Goal: Task Accomplishment & Management: Complete application form

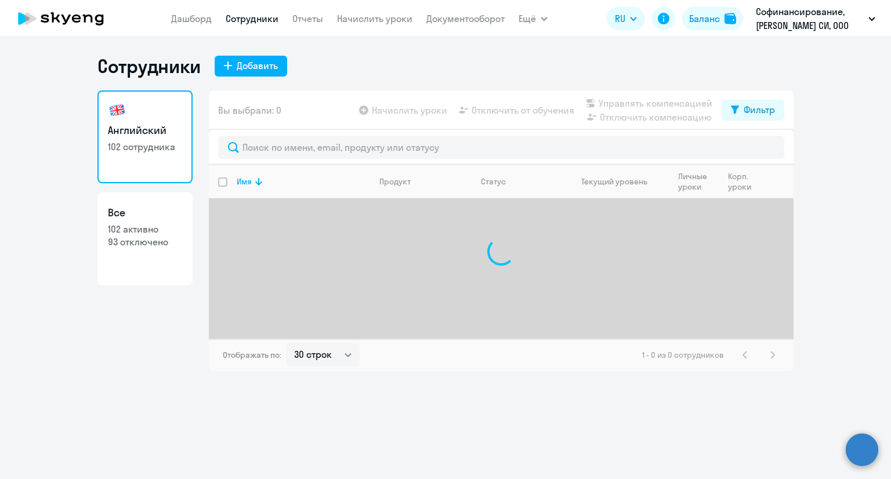
select select "30"
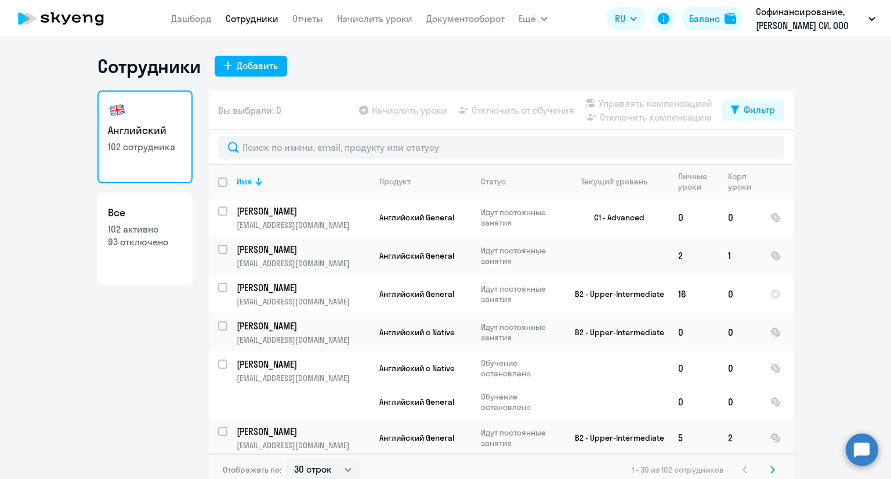
click at [247, 71] on div "Добавить" at bounding box center [257, 66] width 41 height 14
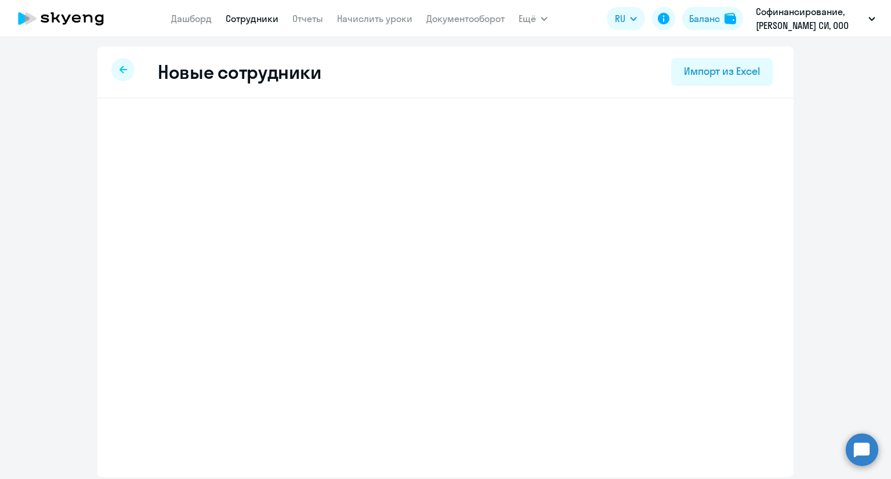
select select "english_adult_not_native_speaker"
select select "3"
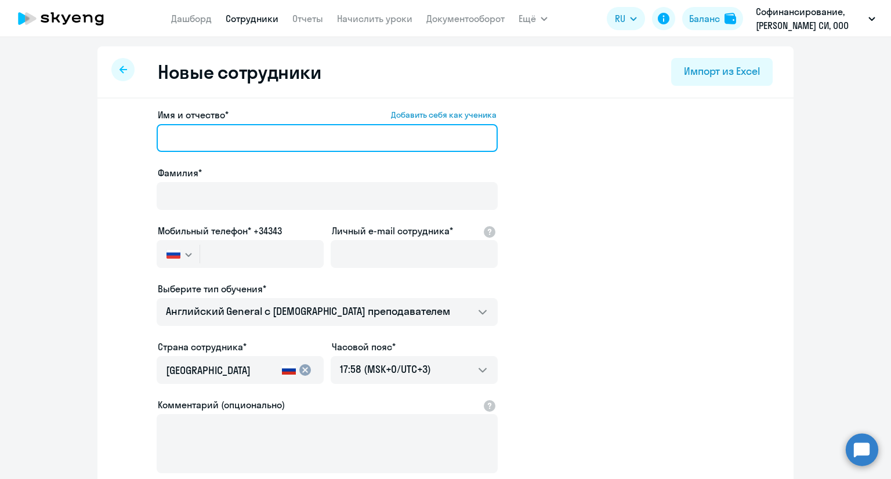
click at [195, 131] on input "Имя и отчество* Добавить себя как ученика" at bounding box center [327, 138] width 341 height 28
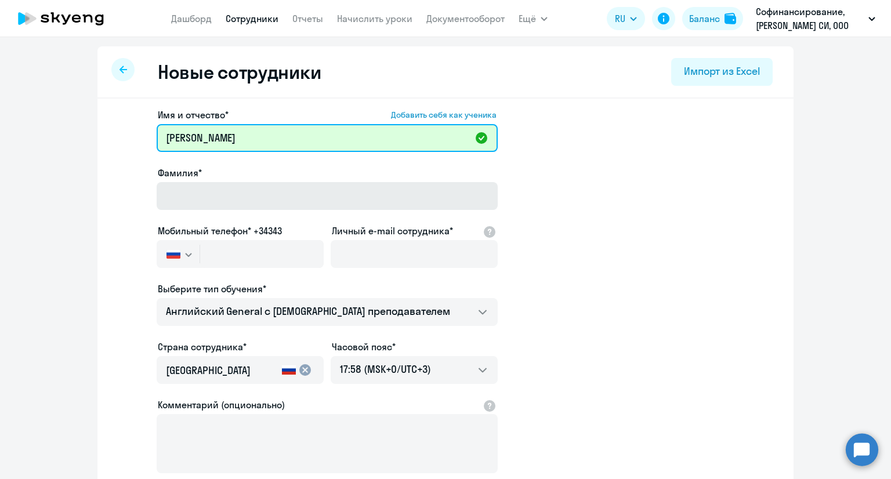
type input "[PERSON_NAME]"
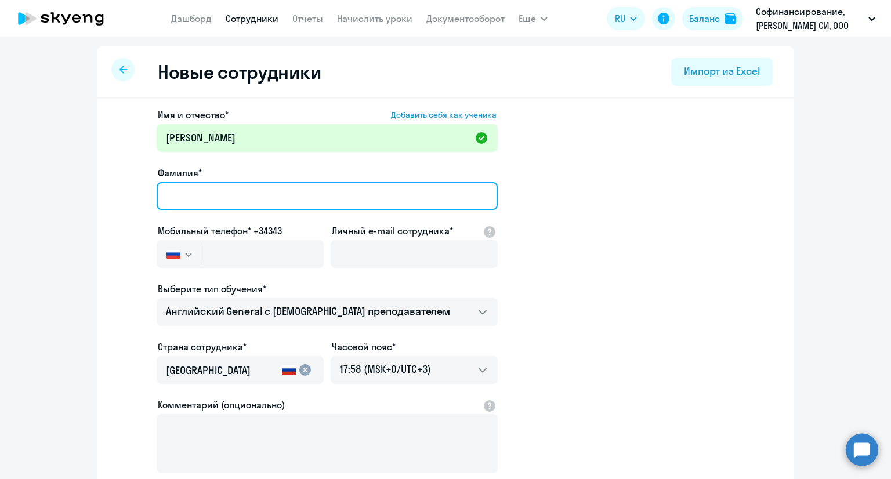
click at [189, 200] on input "Фамилия*" at bounding box center [327, 196] width 341 height 28
type input "[PERSON_NAME]"
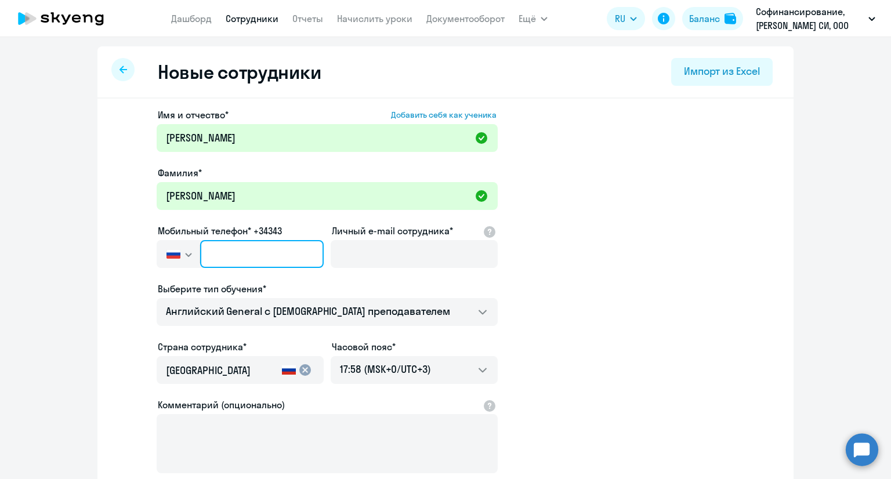
click at [255, 241] on input "text" at bounding box center [262, 254] width 124 height 28
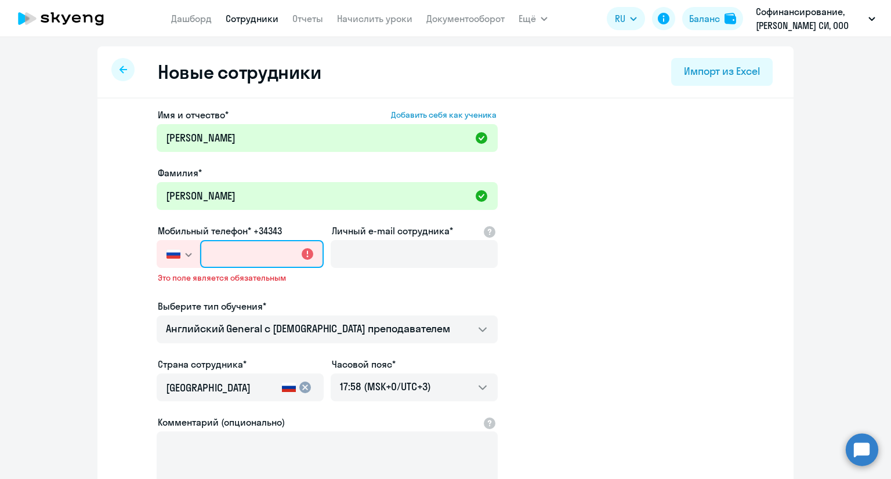
paste input "[PHONE_NUMBER]"
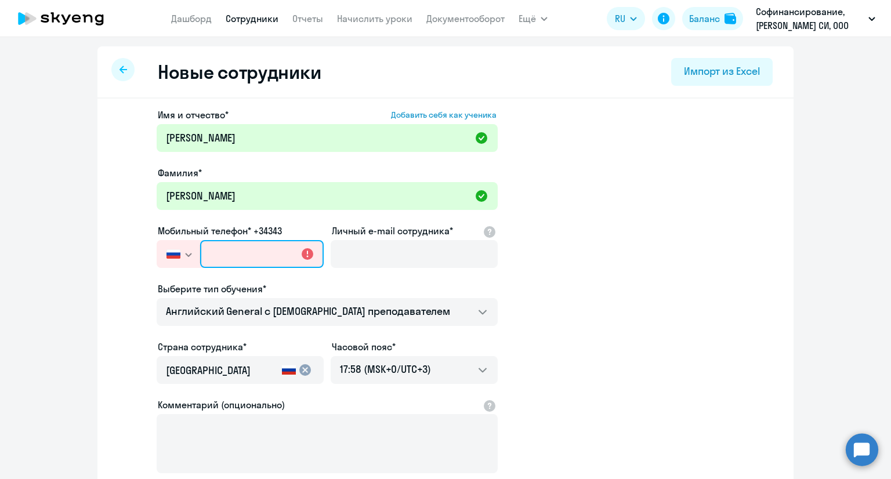
type input "[PHONE_NUMBER]"
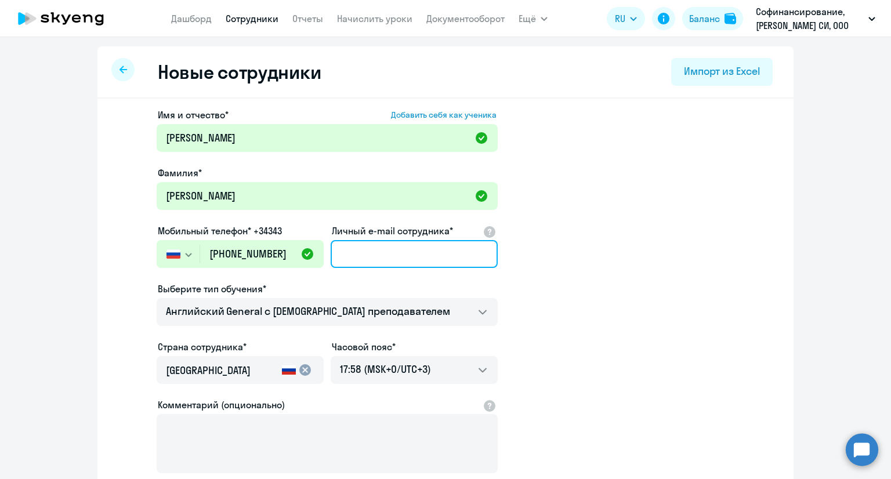
click at [356, 251] on input "Личный e-mail сотрудника*" at bounding box center [414, 254] width 167 height 28
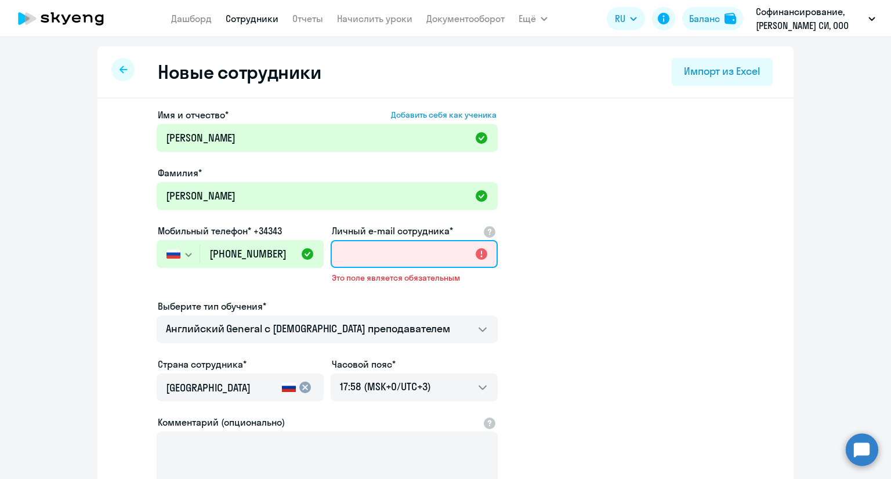
paste input "[EMAIL_ADDRESS][DOMAIN_NAME]"
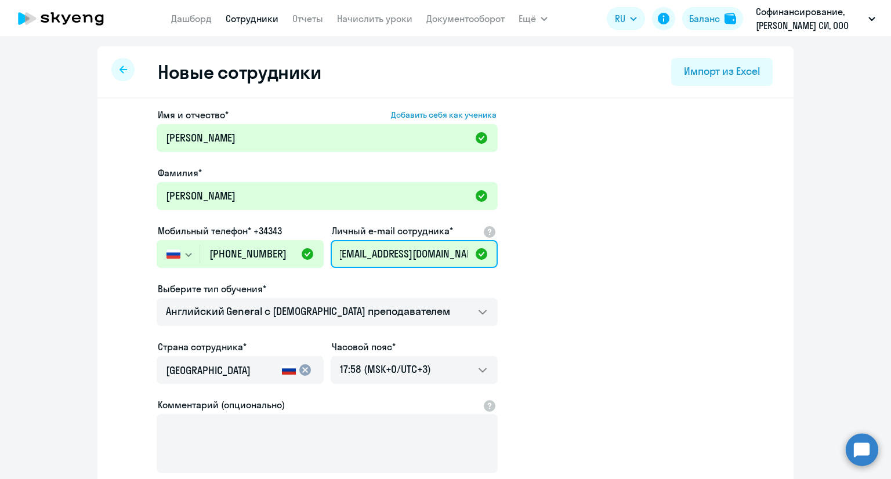
scroll to position [116, 0]
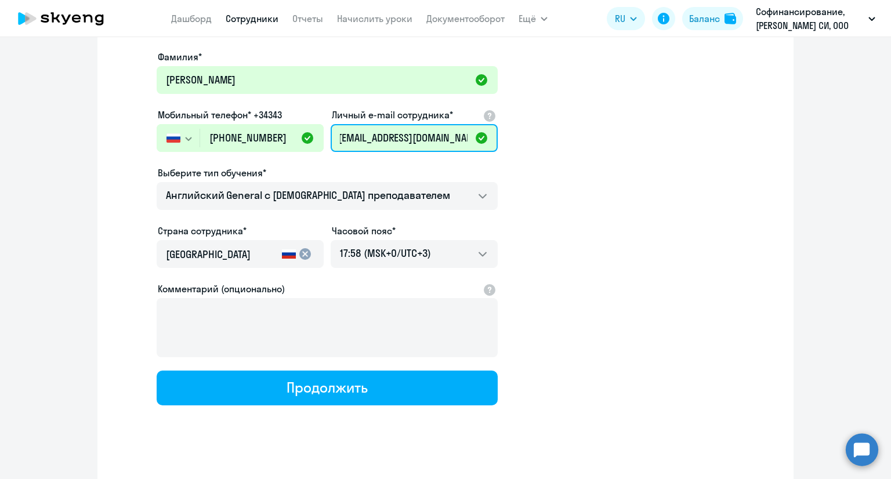
type input "[EMAIL_ADDRESS][DOMAIN_NAME]"
click at [532, 243] on app-new-student-form "Имя и отчество* Добавить себя как ученика [PERSON_NAME]* [PERSON_NAME] телефон*…" at bounding box center [445, 199] width 659 height 414
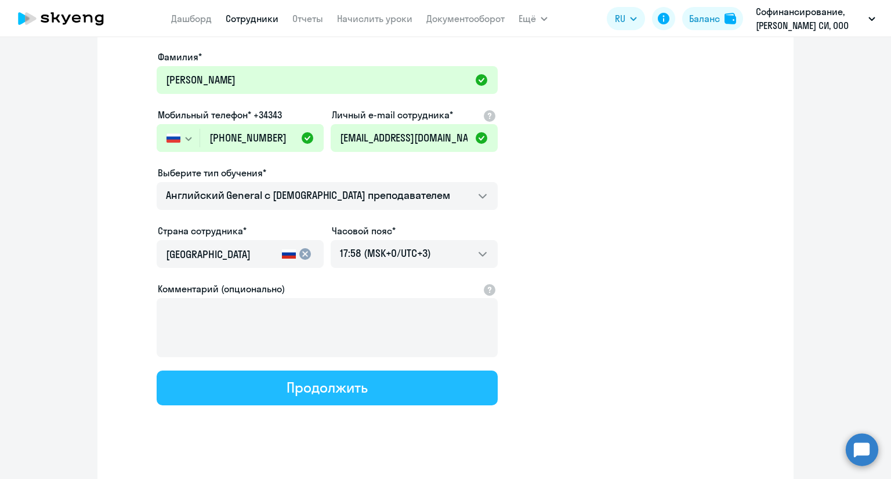
click at [325, 383] on div "Продолжить" at bounding box center [327, 387] width 81 height 19
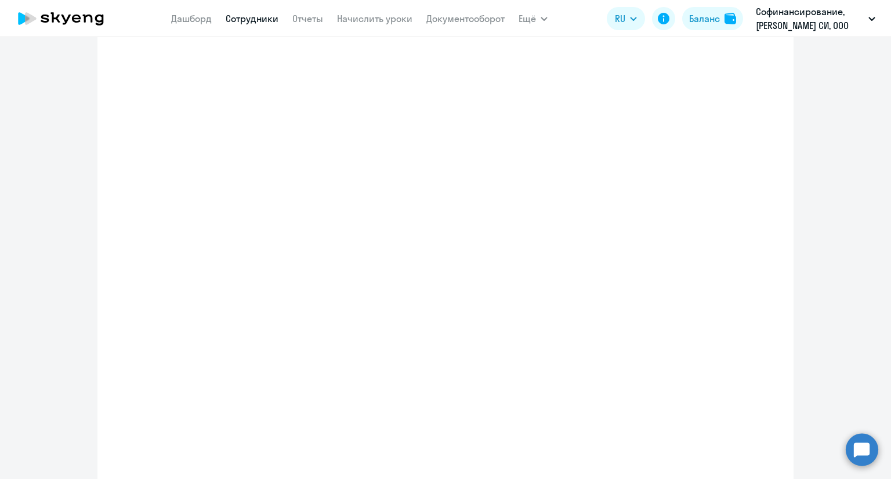
select select "english_adult_not_native_speaker"
select select "3"
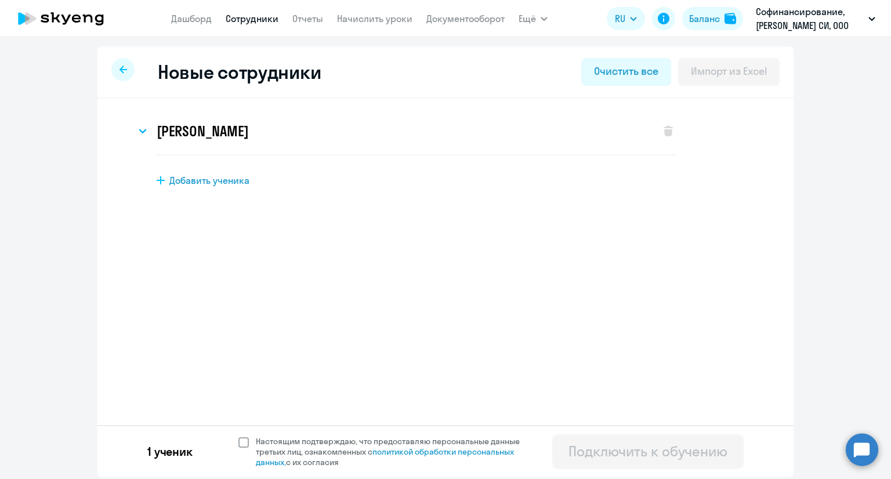
click at [249, 444] on span "Настоящим подтверждаю, что предоставляю персональные данные третьих лиц, ознако…" at bounding box center [391, 451] width 285 height 31
click at [238, 436] on input "Настоящим подтверждаю, что предоставляю персональные данные третьих лиц, ознако…" at bounding box center [238, 436] width 1 height 1
checkbox input "true"
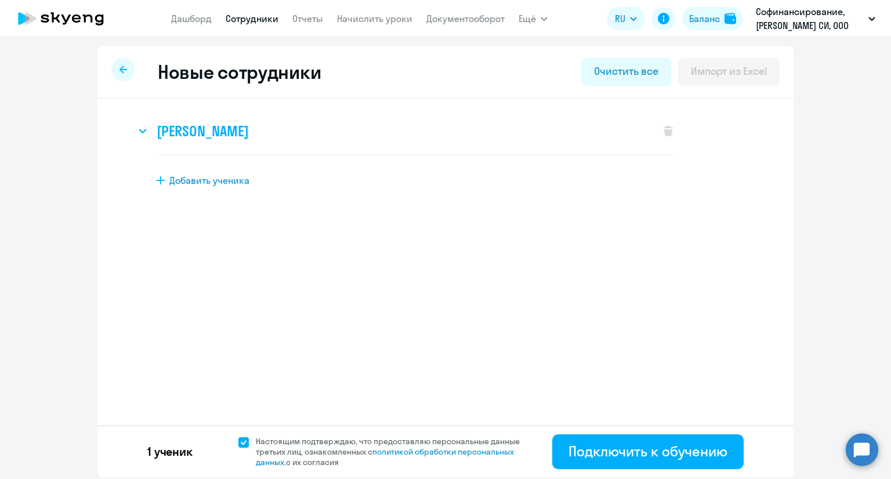
click at [147, 128] on svg-icon at bounding box center [143, 131] width 14 height 14
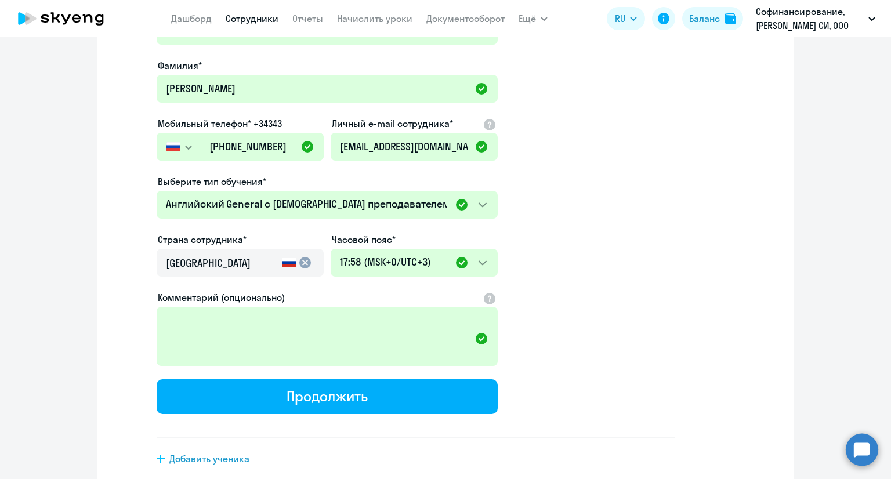
scroll to position [159, 0]
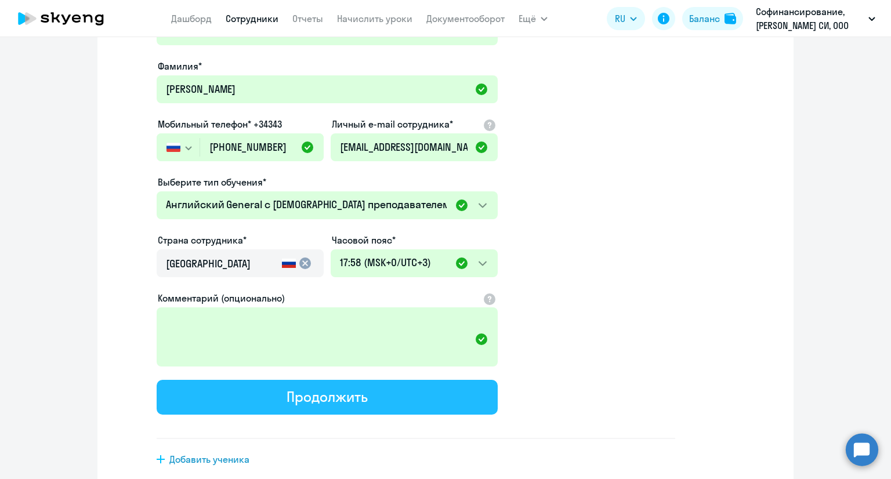
click at [360, 390] on div "Продолжить" at bounding box center [327, 396] width 81 height 19
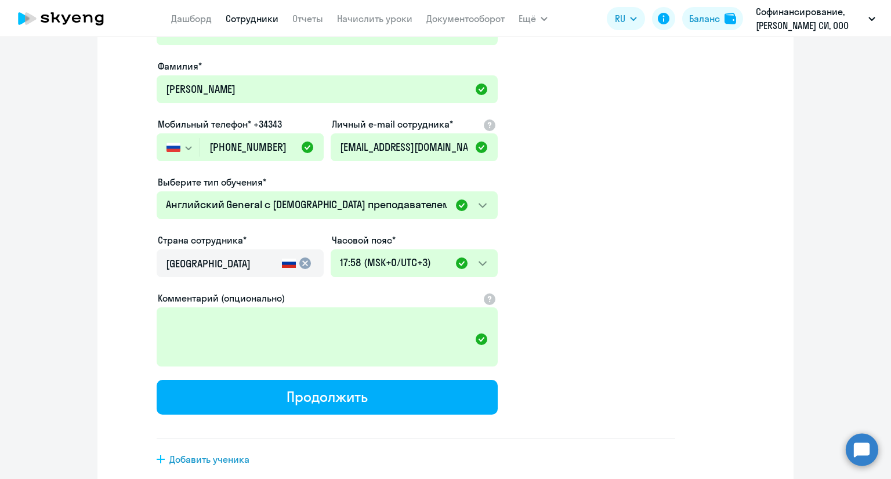
select select "english_adult_not_native_speaker"
select select "3"
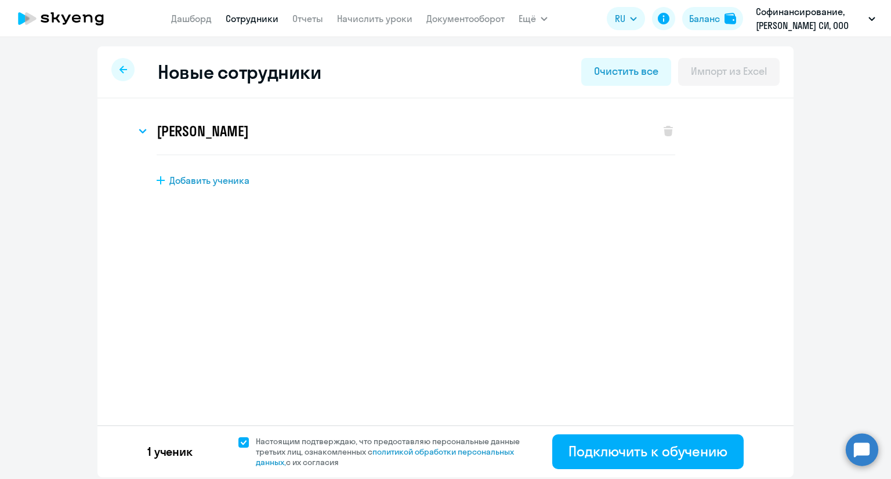
scroll to position [0, 0]
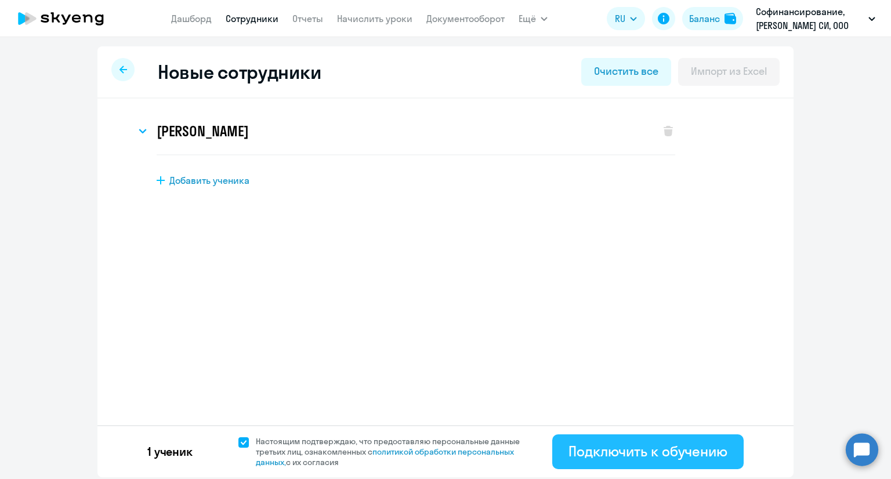
click at [649, 455] on div "Подключить к обучению" at bounding box center [647, 451] width 159 height 19
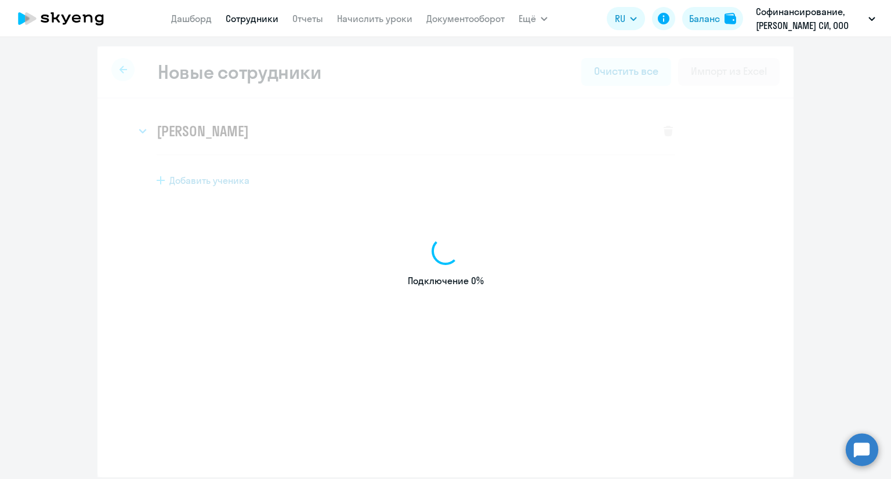
select select "english_adult_not_native_speaker"
select select "3"
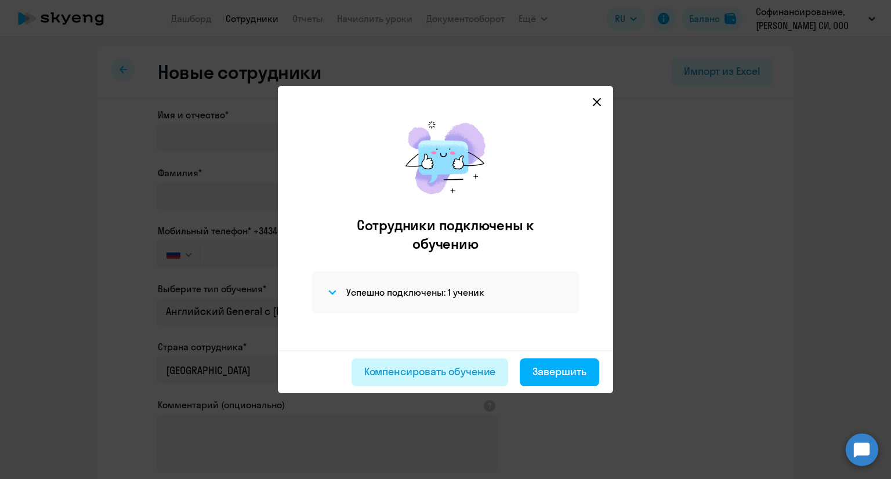
click at [439, 358] on button "Компенсировать обучение" at bounding box center [430, 372] width 157 height 28
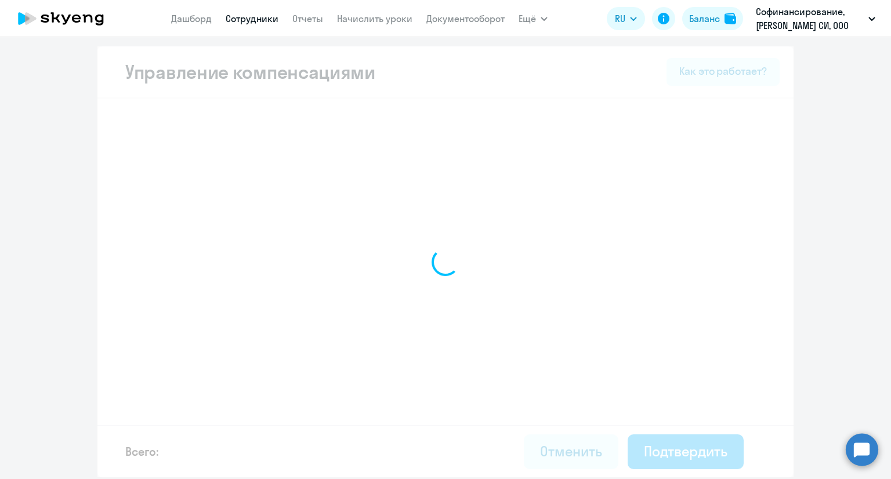
select select "MONTHLY"
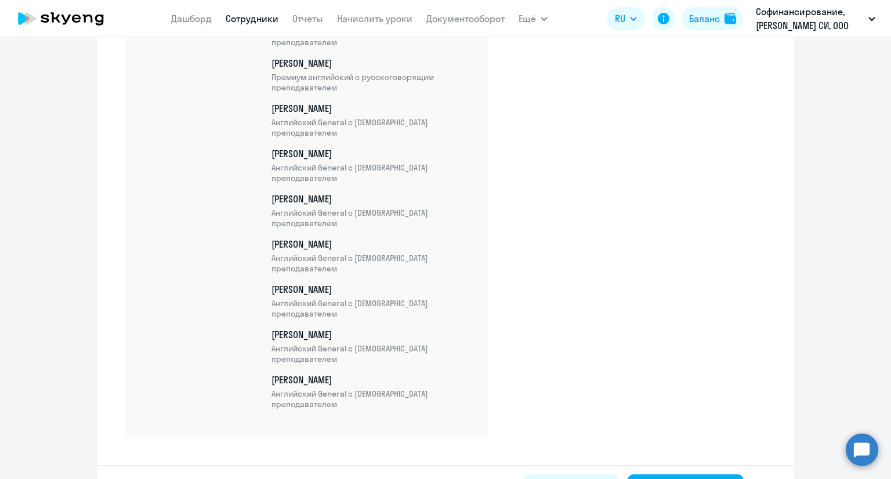
scroll to position [4921, 0]
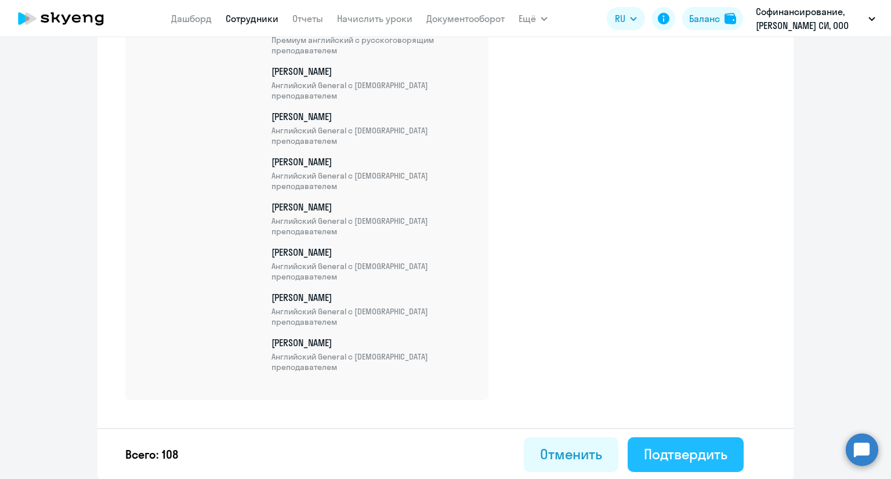
click at [678, 448] on div "Подтвердить" at bounding box center [686, 454] width 84 height 19
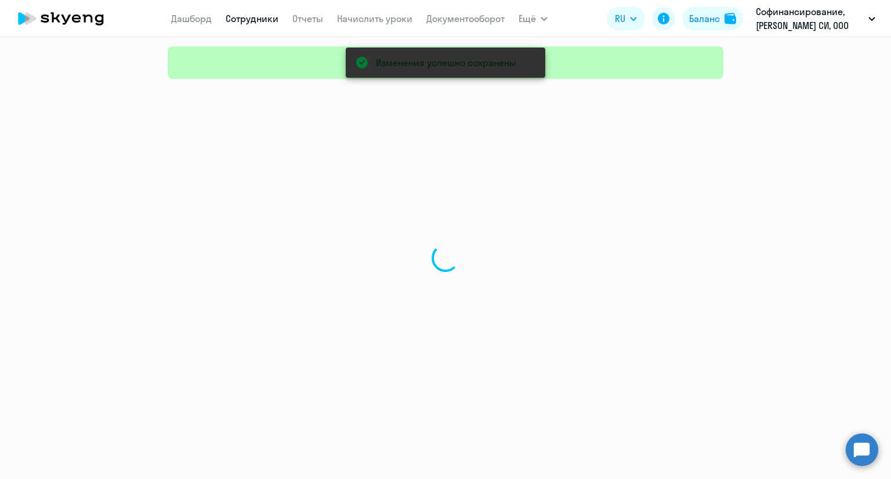
select select "30"
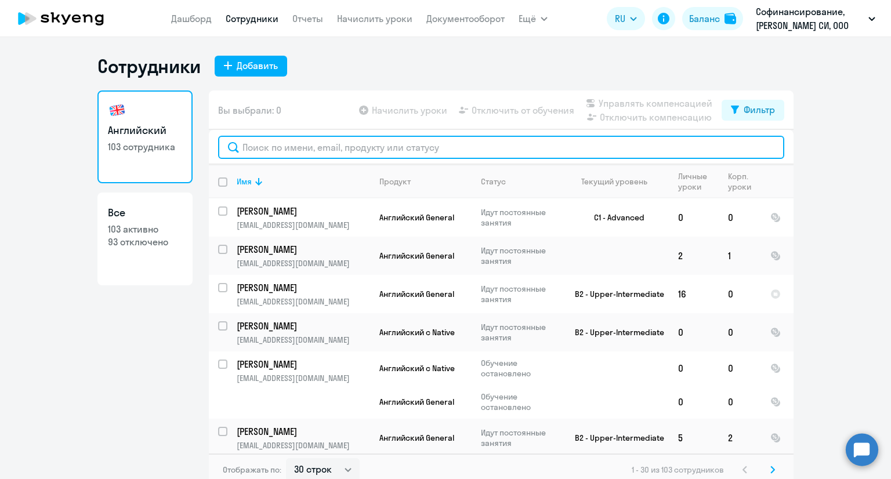
click at [380, 150] on input "text" at bounding box center [501, 147] width 566 height 23
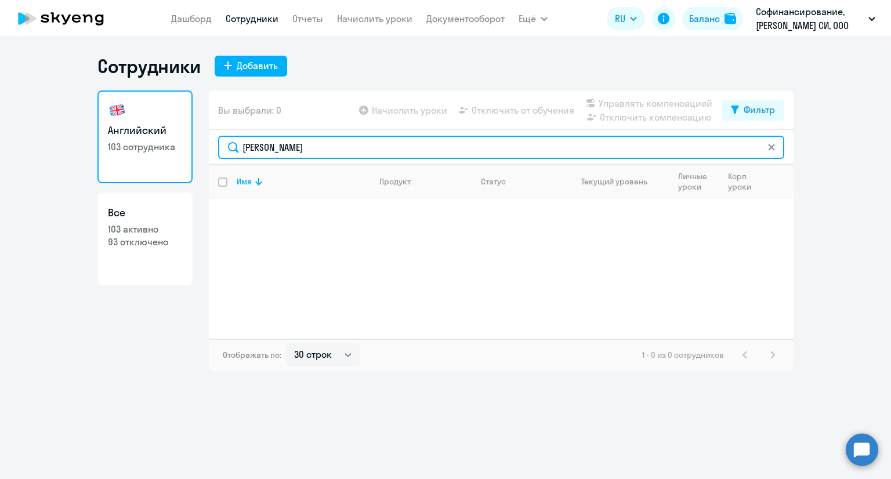
click at [270, 146] on input "[PERSON_NAME]" at bounding box center [501, 147] width 566 height 23
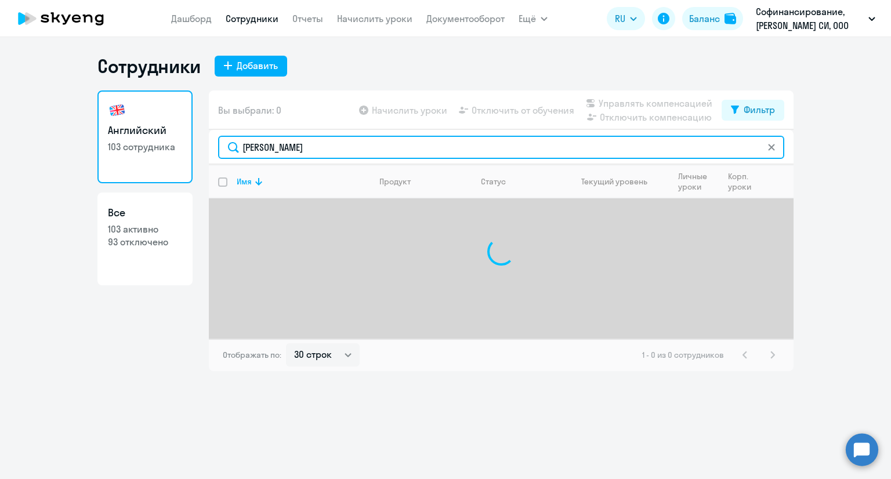
type input "[PERSON_NAME]"
